Goal: Information Seeking & Learning: Find specific fact

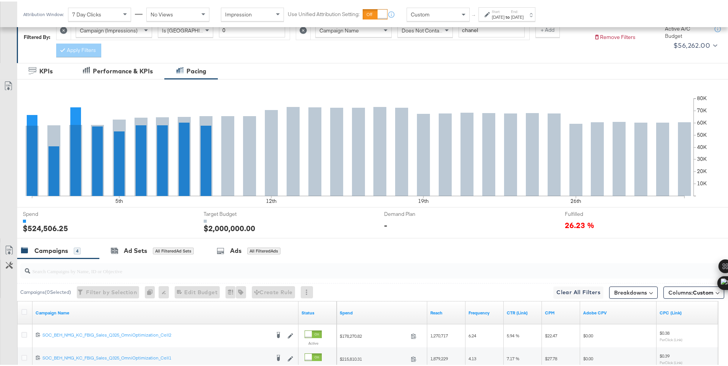
scroll to position [118, 0]
click at [441, 13] on div "Custom" at bounding box center [438, 12] width 62 height 13
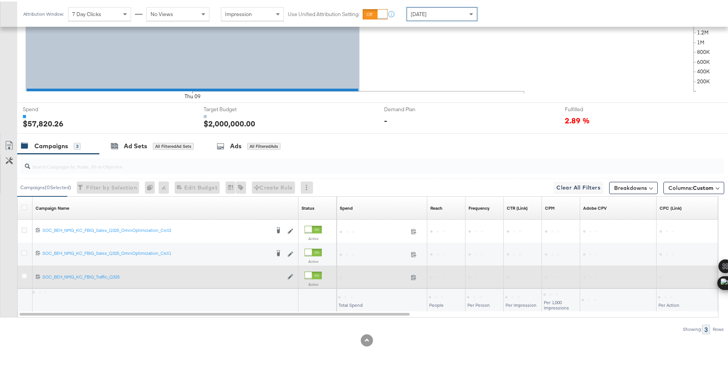
scroll to position [223, 0]
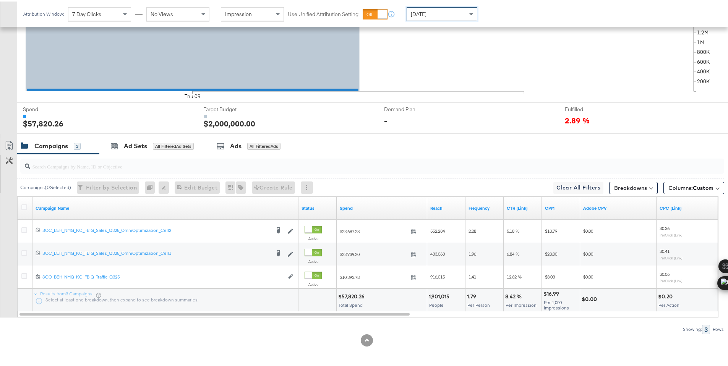
click at [348, 294] on div "$57,820.26" at bounding box center [352, 295] width 29 height 7
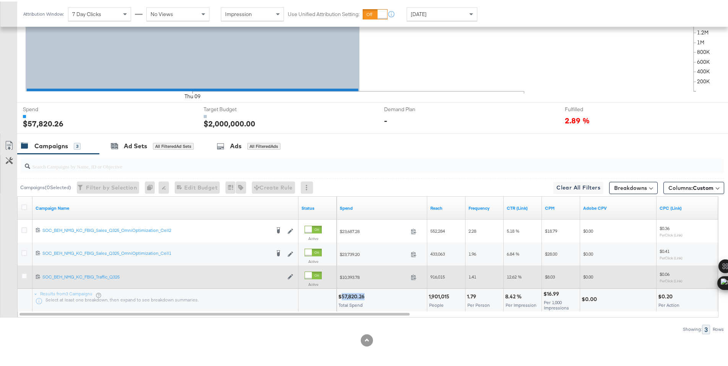
copy div "57,820.26"
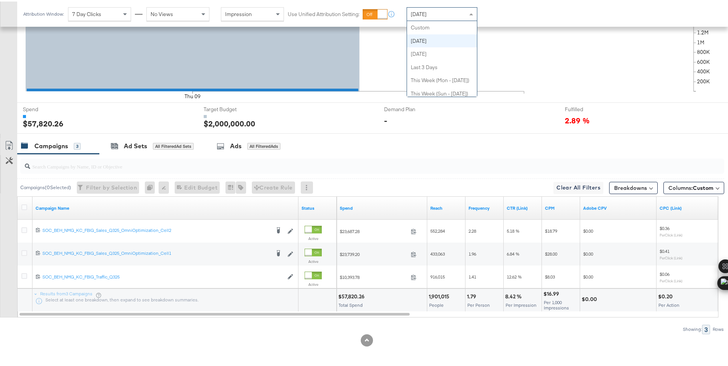
click at [457, 14] on div "Today" at bounding box center [442, 12] width 70 height 13
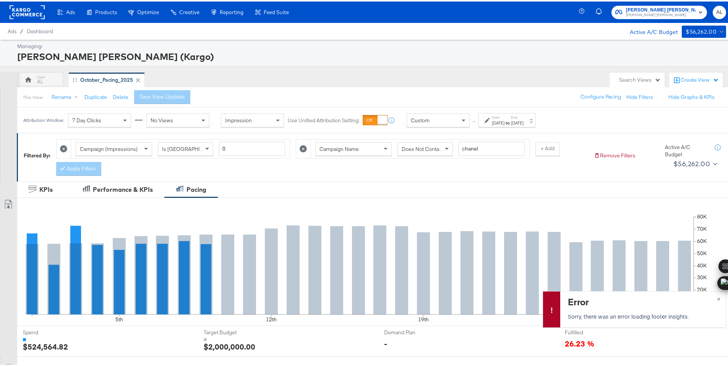
click at [436, 117] on div "Custom" at bounding box center [438, 118] width 62 height 13
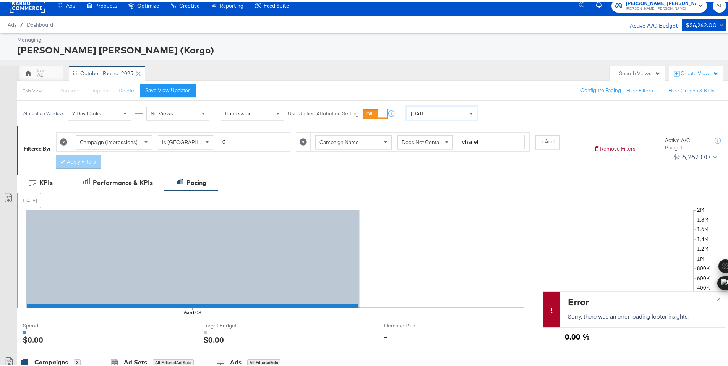
scroll to position [223, 0]
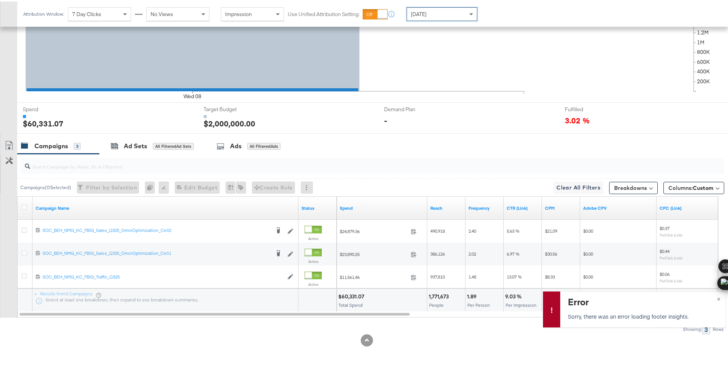
click at [350, 294] on div "$60,331.07" at bounding box center [352, 295] width 28 height 7
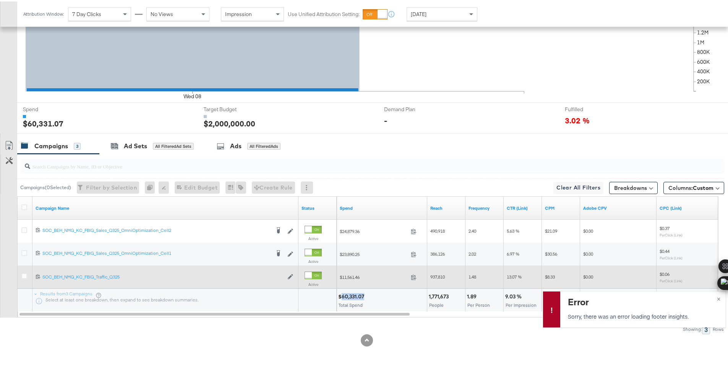
copy div "60,331.07"
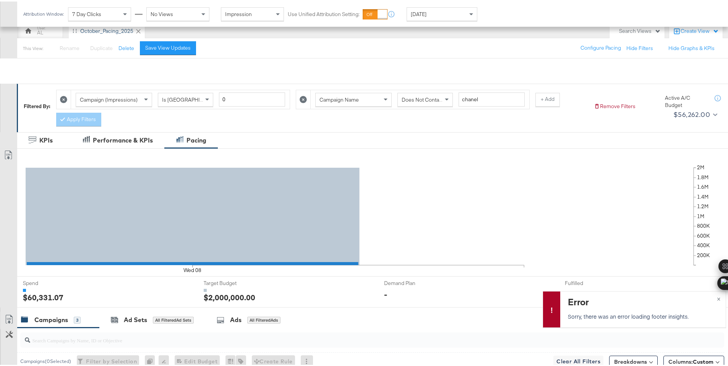
scroll to position [0, 0]
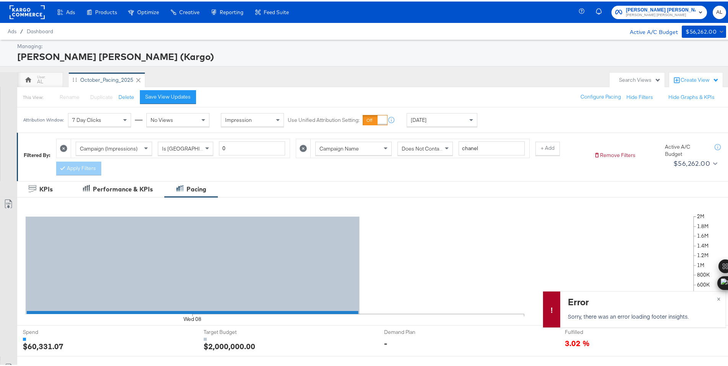
click at [35, 15] on rect at bounding box center [27, 11] width 35 height 14
click at [28, 10] on rect at bounding box center [27, 11] width 35 height 14
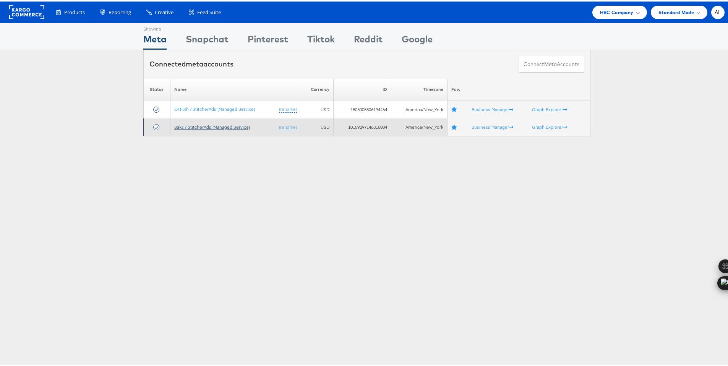
click at [183, 125] on link "Saks / StitcherAds (Managed Service)" at bounding box center [212, 126] width 76 height 6
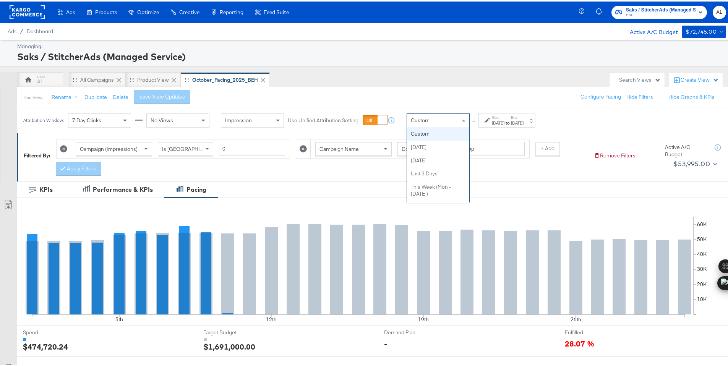
click at [448, 123] on div "Custom" at bounding box center [438, 118] width 62 height 13
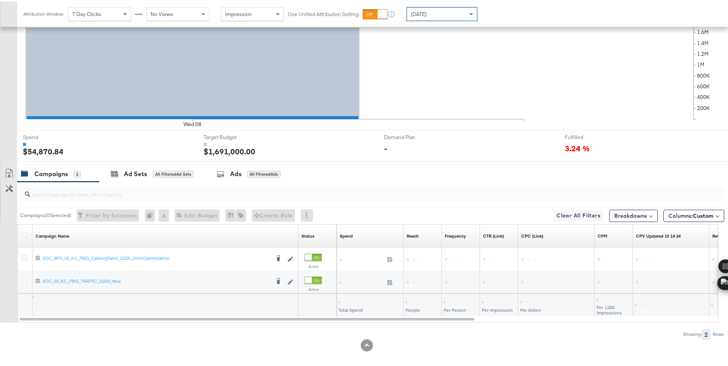
scroll to position [200, 0]
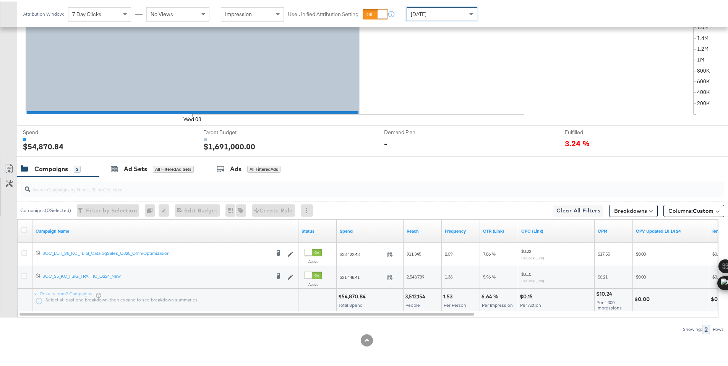
click at [349, 297] on div "$54,870.84" at bounding box center [353, 295] width 30 height 7
copy div "54,870.84"
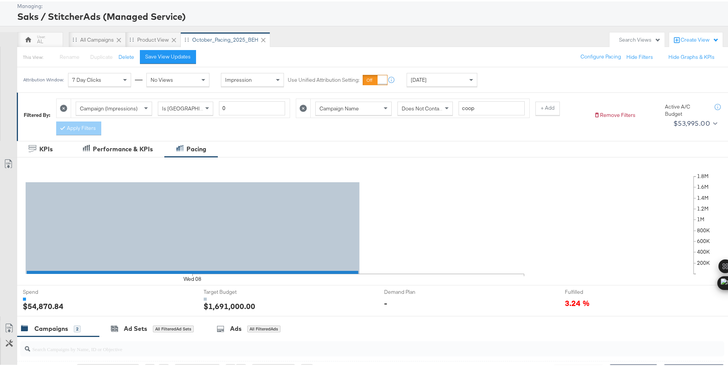
scroll to position [0, 0]
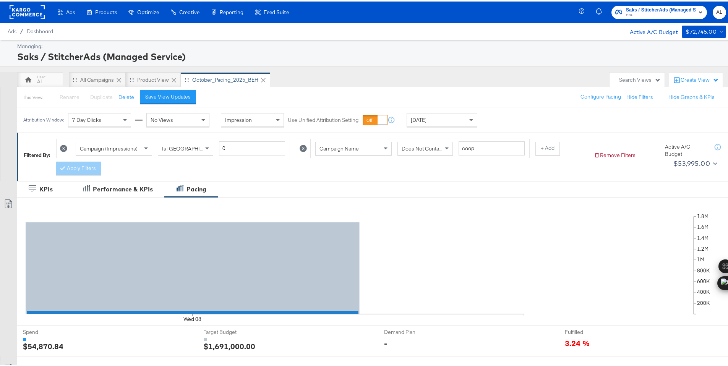
click at [29, 11] on rect at bounding box center [27, 11] width 35 height 14
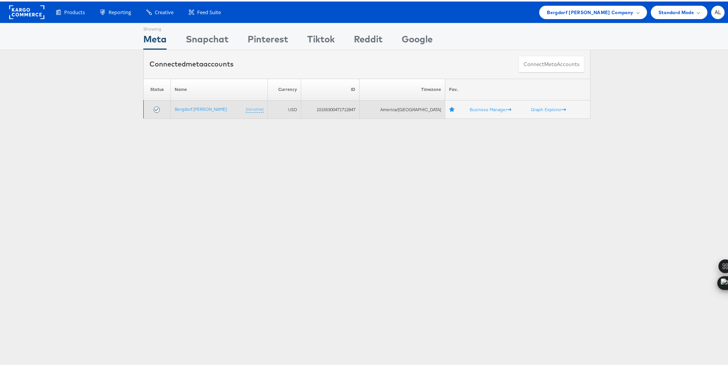
click at [204, 111] on td "Bergdorf Goodman (rename)" at bounding box center [218, 108] width 97 height 18
click at [205, 109] on link "Bergdorf [PERSON_NAME]" at bounding box center [201, 108] width 52 height 6
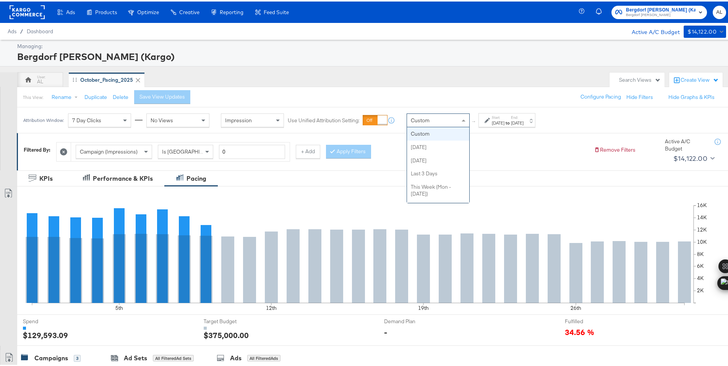
click at [441, 120] on div "Custom" at bounding box center [438, 118] width 62 height 13
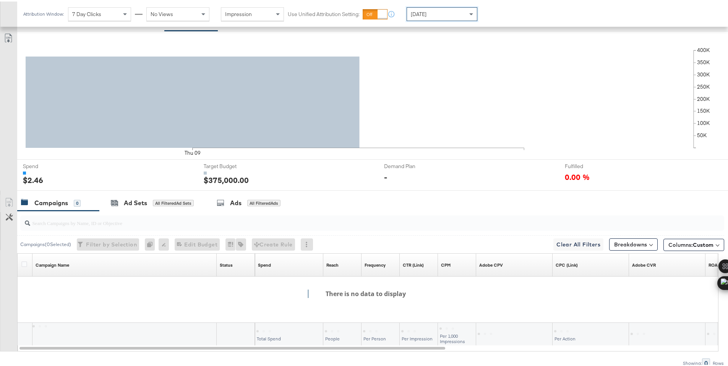
scroll to position [189, 0]
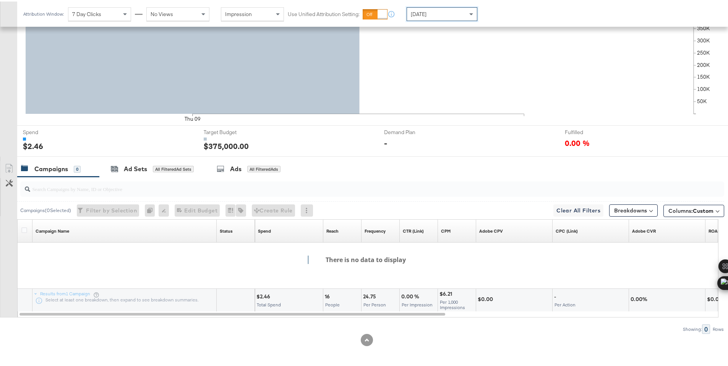
click at [445, 14] on div "[DATE]" at bounding box center [442, 12] width 70 height 13
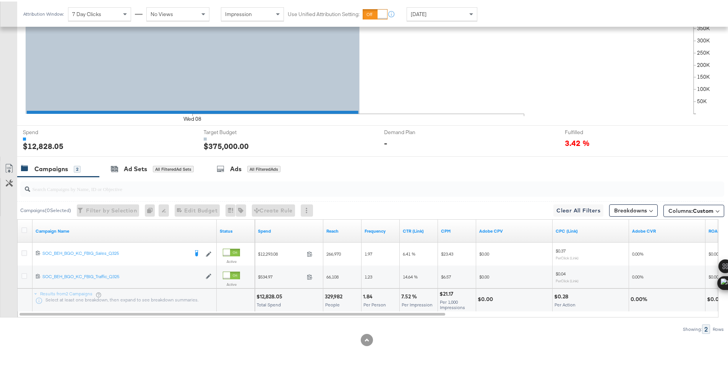
click at [265, 294] on div "$12,828.05" at bounding box center [270, 295] width 28 height 7
copy div "12,828.05"
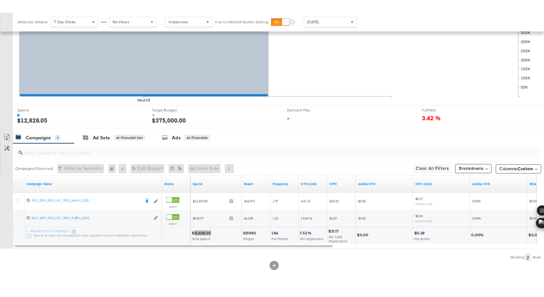
scroll to position [188, 0]
